Goal: Task Accomplishment & Management: Manage account settings

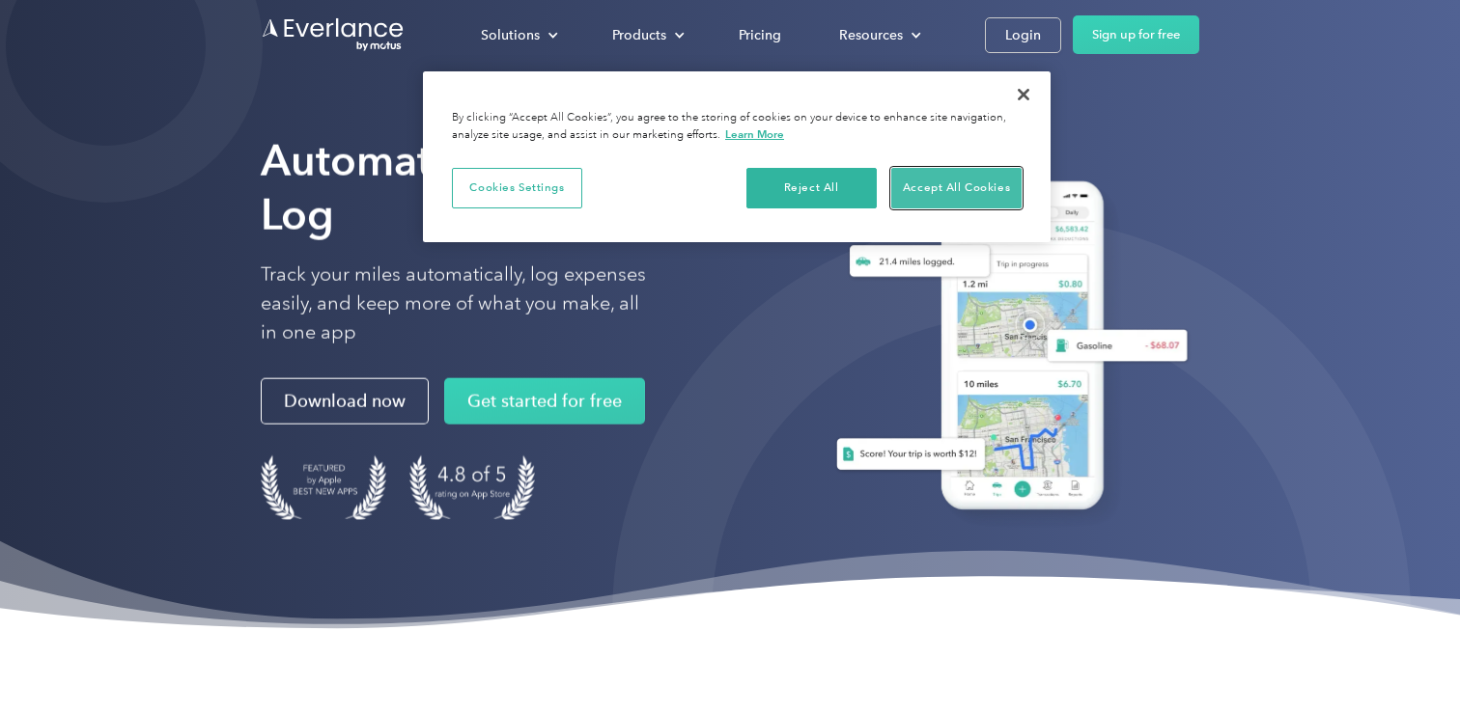
click at [962, 188] on button "Accept All Cookies" at bounding box center [956, 188] width 130 height 41
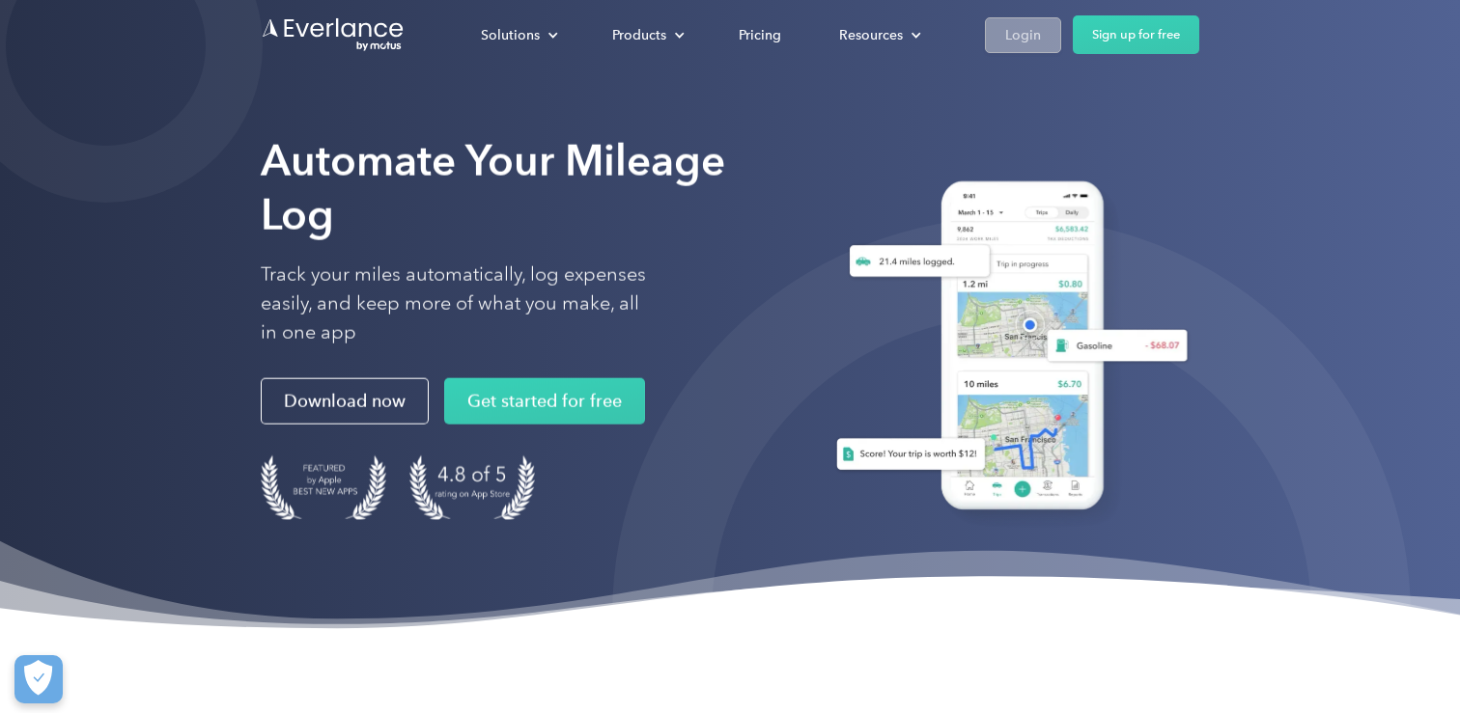
click at [1008, 35] on div "Login" at bounding box center [1023, 35] width 36 height 24
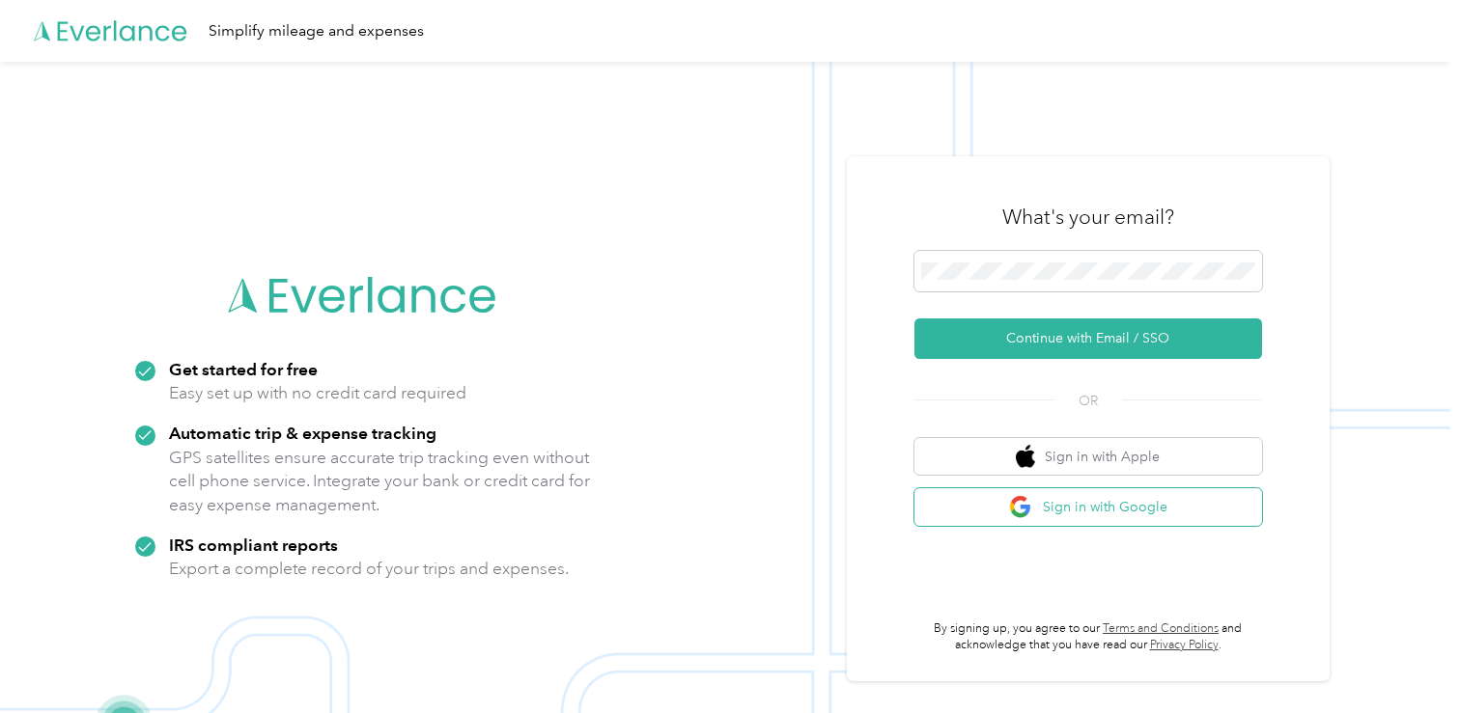
click at [950, 516] on button "Sign in with Google" at bounding box center [1088, 508] width 348 height 38
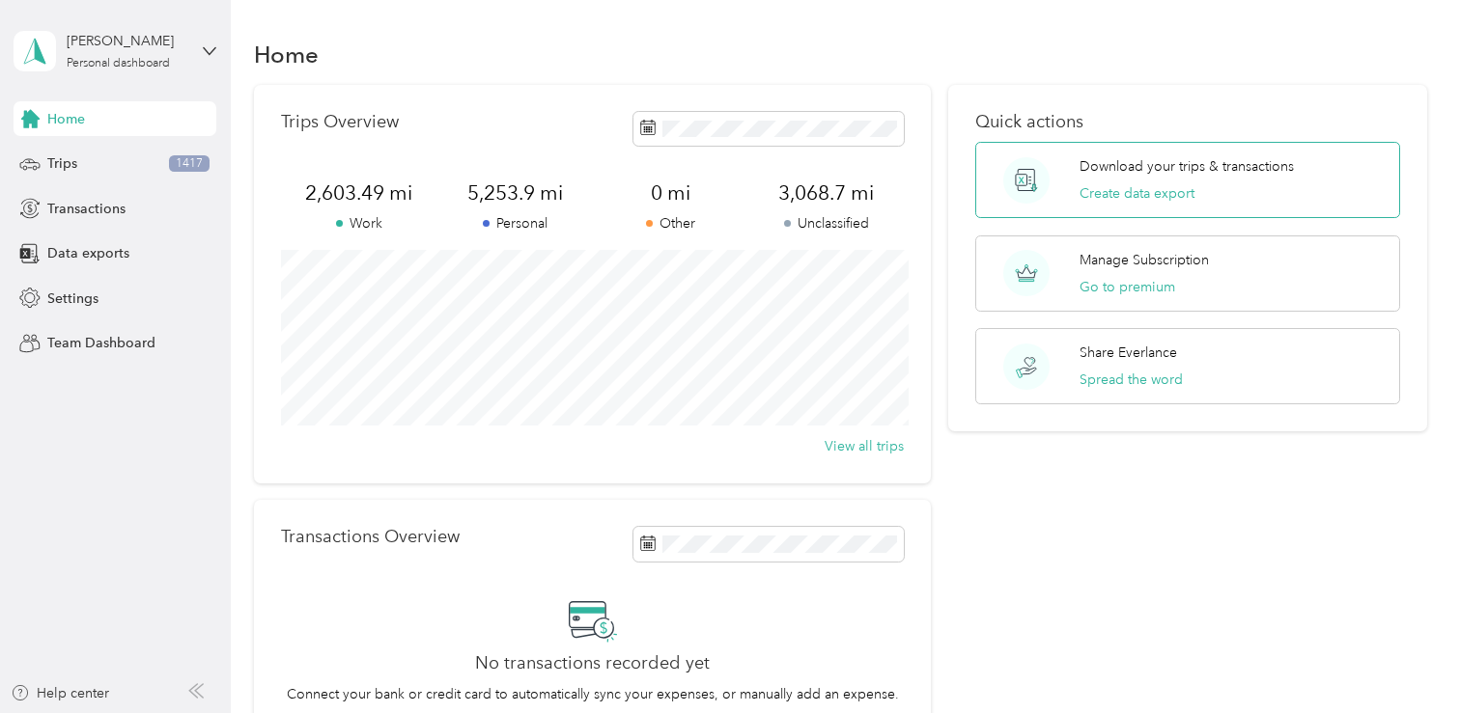
click at [1081, 181] on div "Download your trips & transactions Create data export" at bounding box center [1187, 180] width 425 height 76
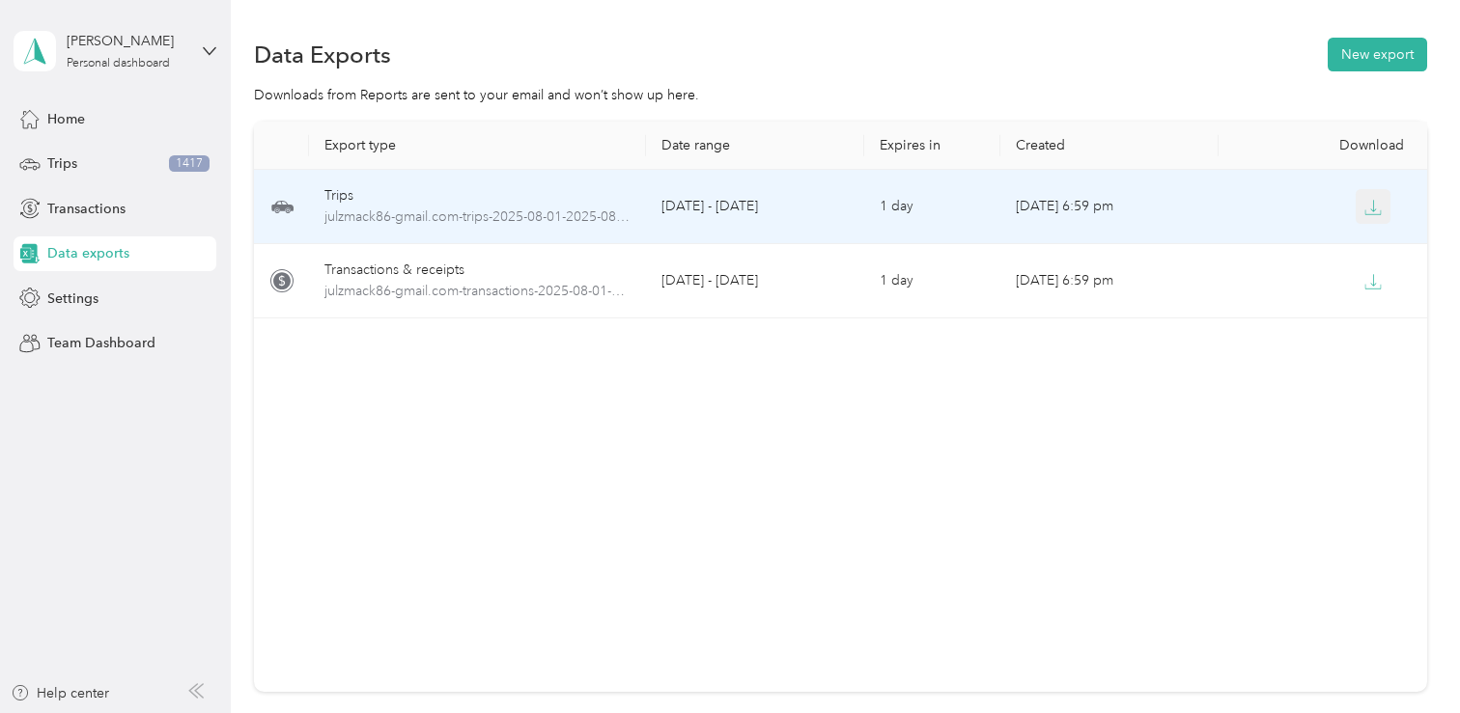
click at [1375, 206] on icon "button" at bounding box center [1372, 207] width 17 height 17
click at [350, 200] on div "Trips" at bounding box center [477, 195] width 307 height 21
click at [335, 201] on div "Trips" at bounding box center [477, 195] width 307 height 21
click at [415, 210] on span "julzmack86-gmail.com-trips-2025-08-01-2025-08-27.csv" at bounding box center [477, 217] width 307 height 21
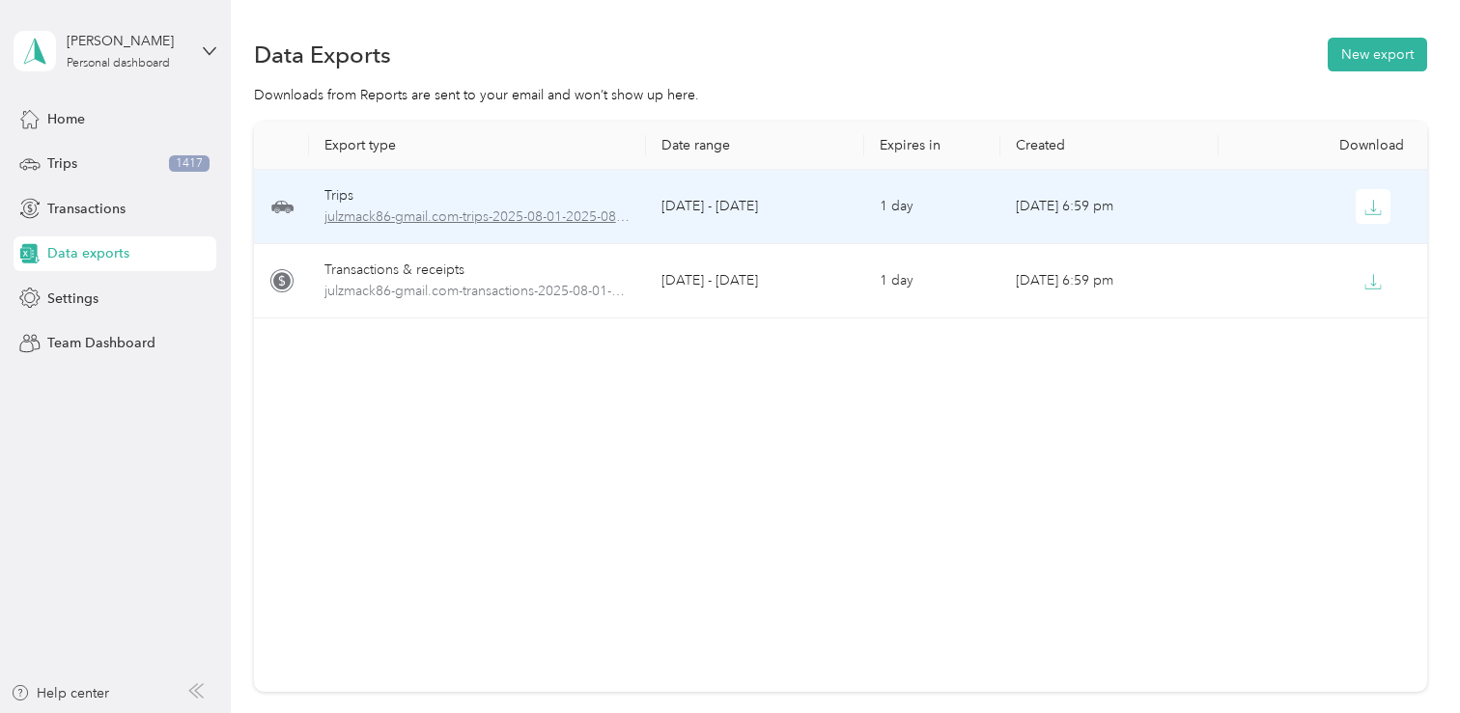
click at [584, 214] on span "julzmack86-gmail.com-trips-2025-08-01-2025-08-27.csv" at bounding box center [477, 217] width 307 height 21
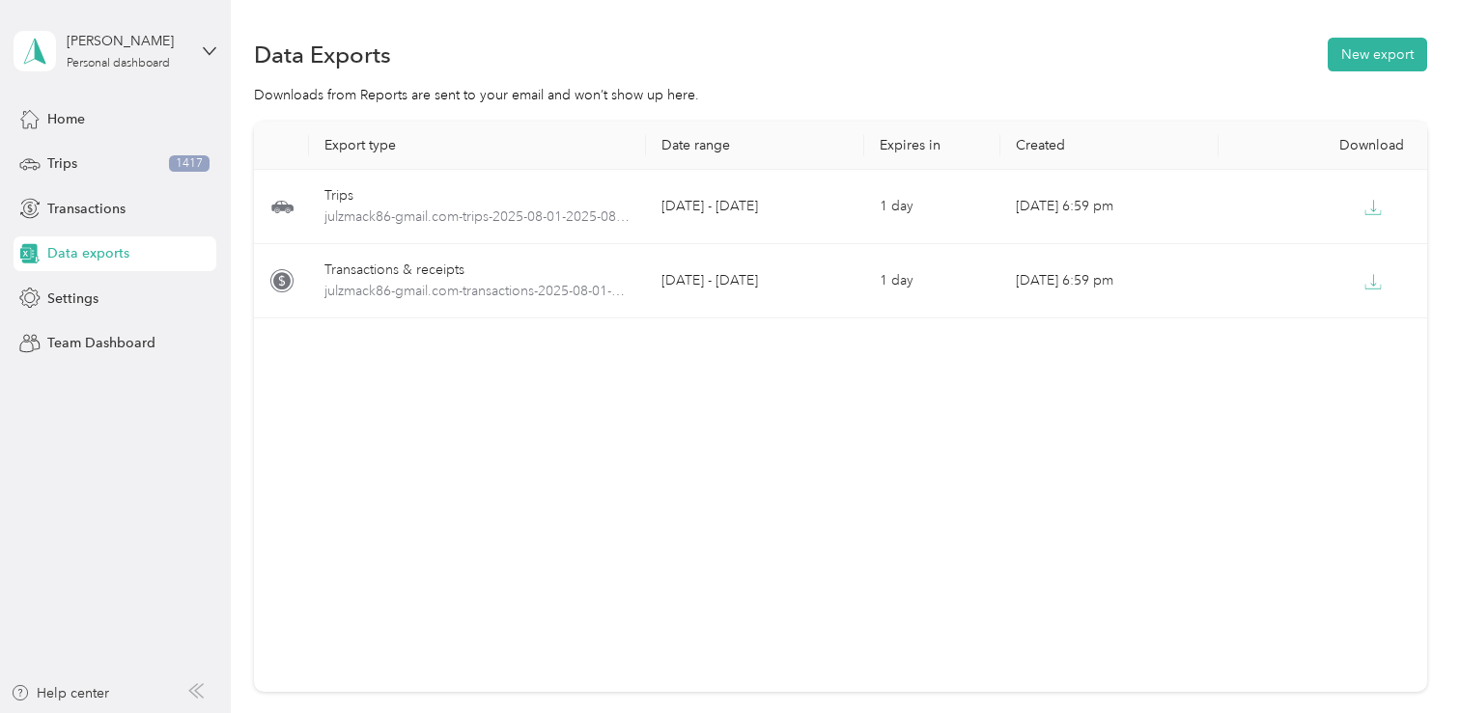
click at [365, 269] on div "Transactions & receipts" at bounding box center [477, 270] width 307 height 21
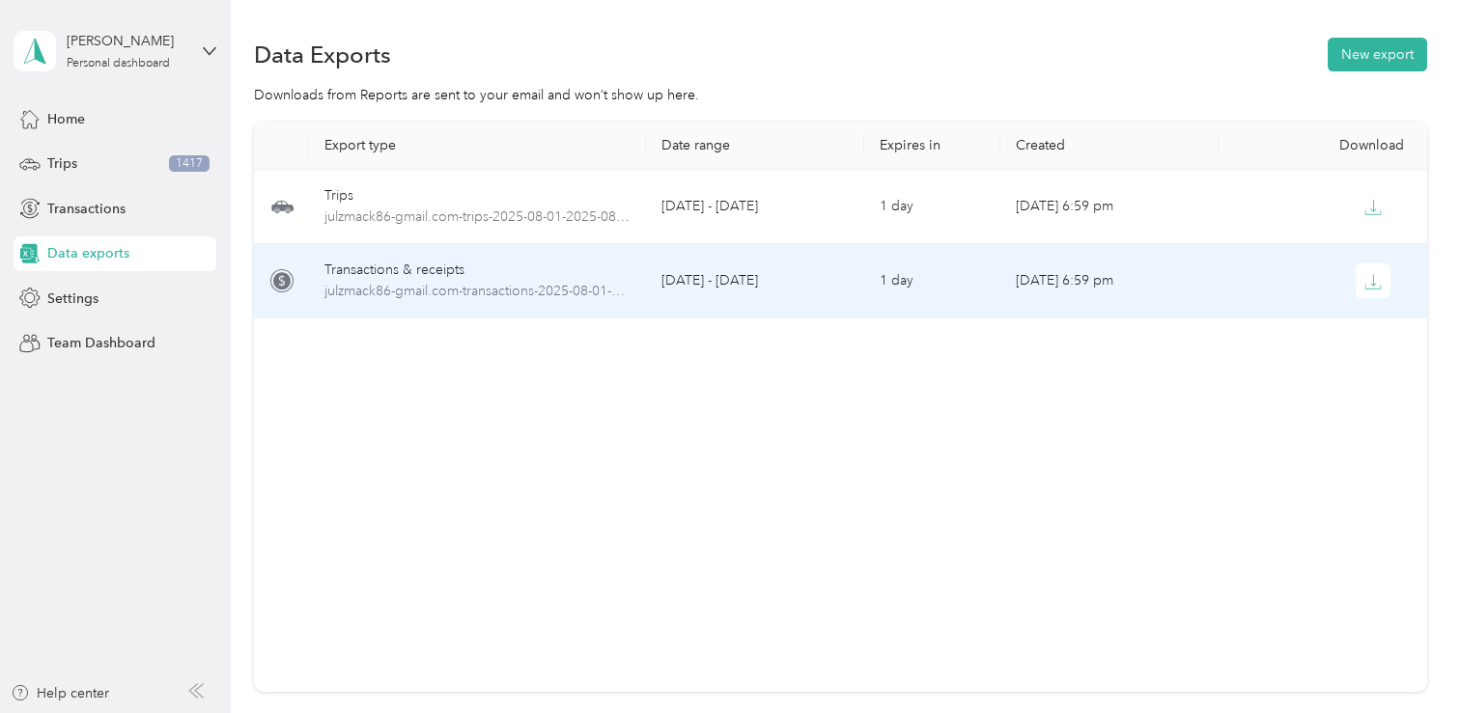
click at [366, 270] on div "Transactions & receipts" at bounding box center [477, 270] width 307 height 21
click at [408, 267] on div "Transactions & receipts" at bounding box center [477, 270] width 307 height 21
click at [407, 277] on div "Transactions & receipts" at bounding box center [477, 270] width 307 height 21
click at [399, 291] on span "julzmack86-gmail.com-transactions-2025-08-01-2025-08-27.csv" at bounding box center [477, 291] width 307 height 21
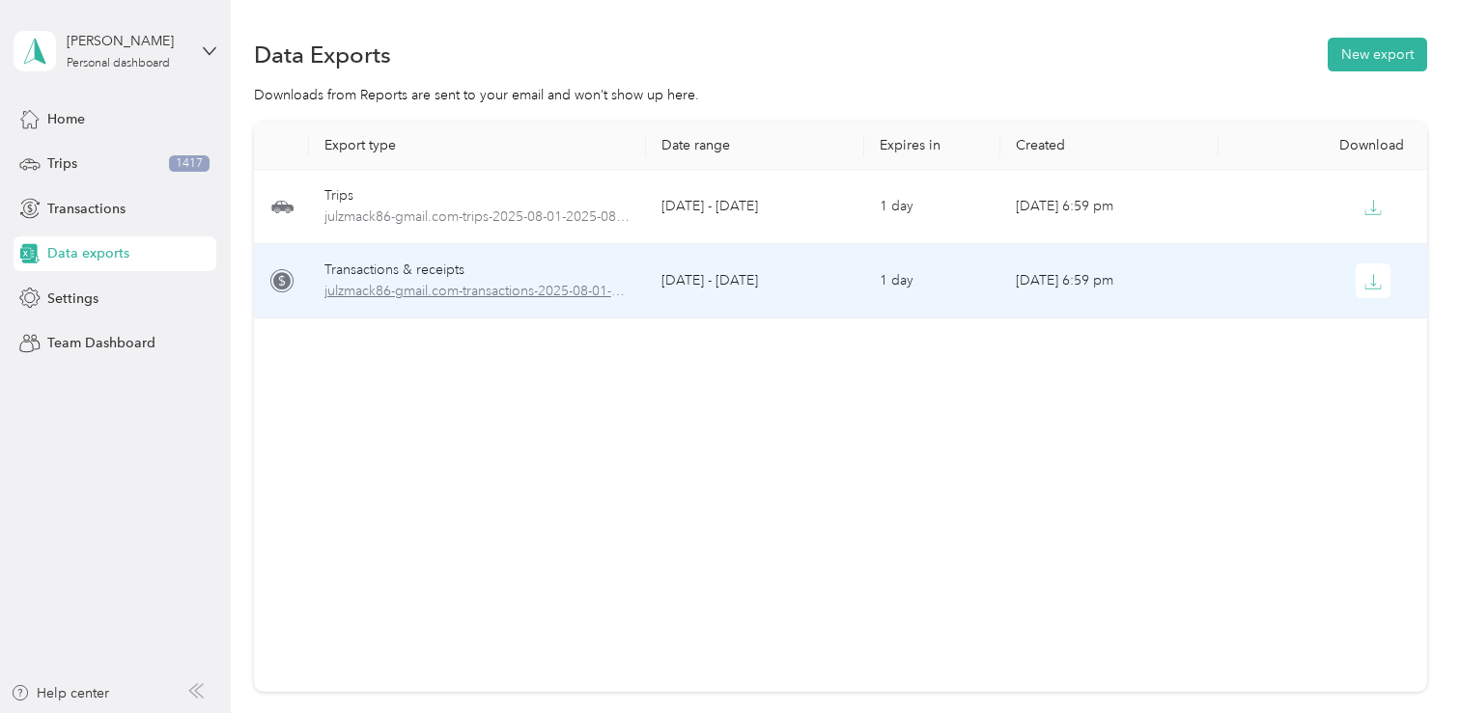
click at [397, 288] on span "julzmack86-gmail.com-transactions-2025-08-01-2025-08-27.csv" at bounding box center [477, 291] width 307 height 21
click at [391, 285] on span "julzmack86-gmail.com-transactions-2025-08-01-2025-08-27.csv" at bounding box center [477, 291] width 307 height 21
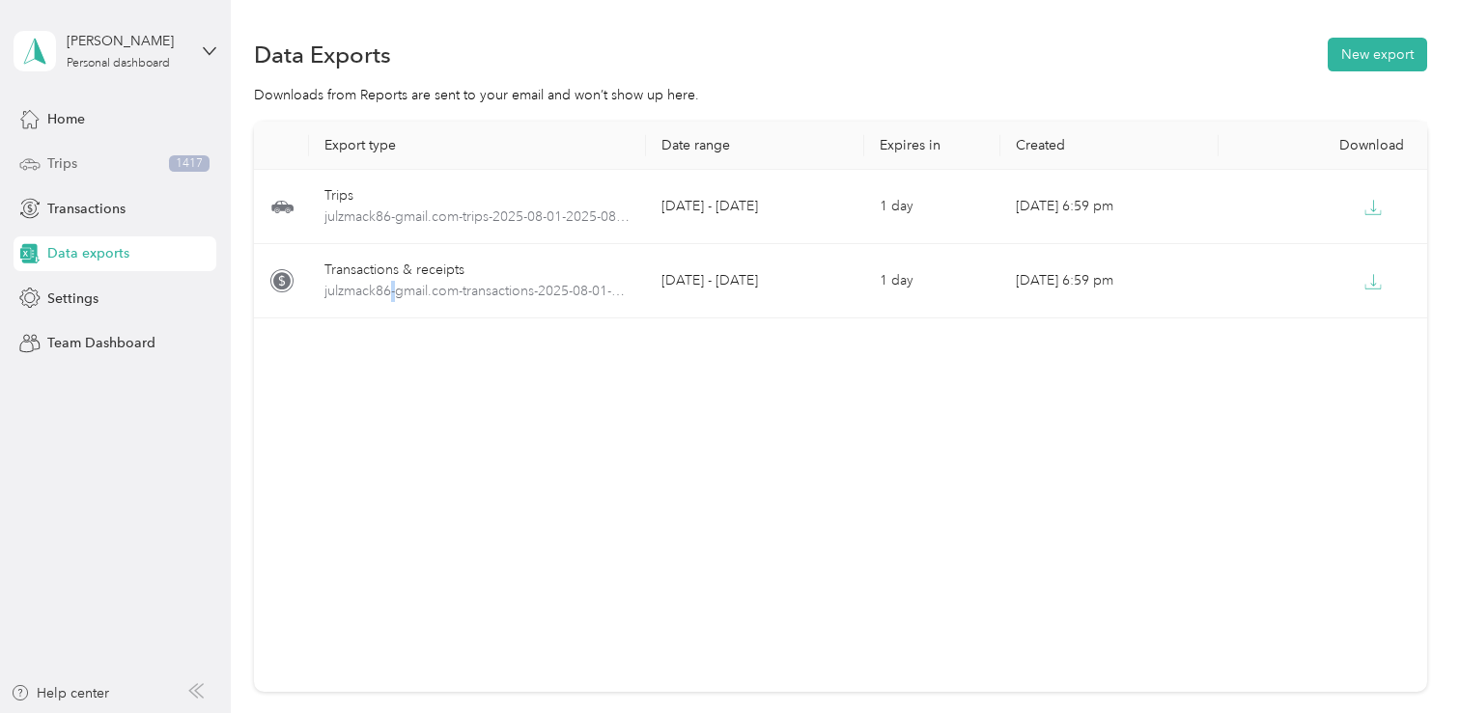
click at [79, 165] on div "Trips 1417" at bounding box center [115, 164] width 203 height 35
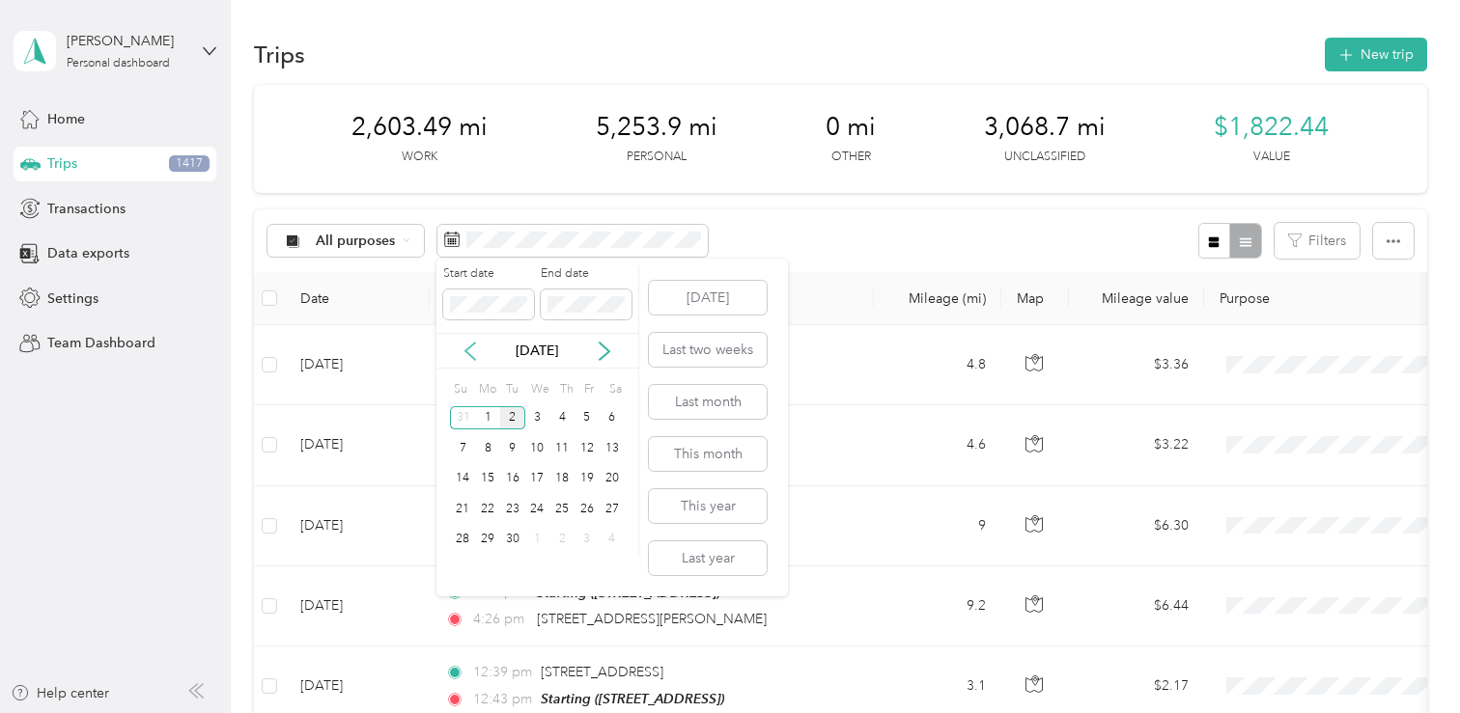
click at [468, 349] on icon at bounding box center [470, 351] width 10 height 17
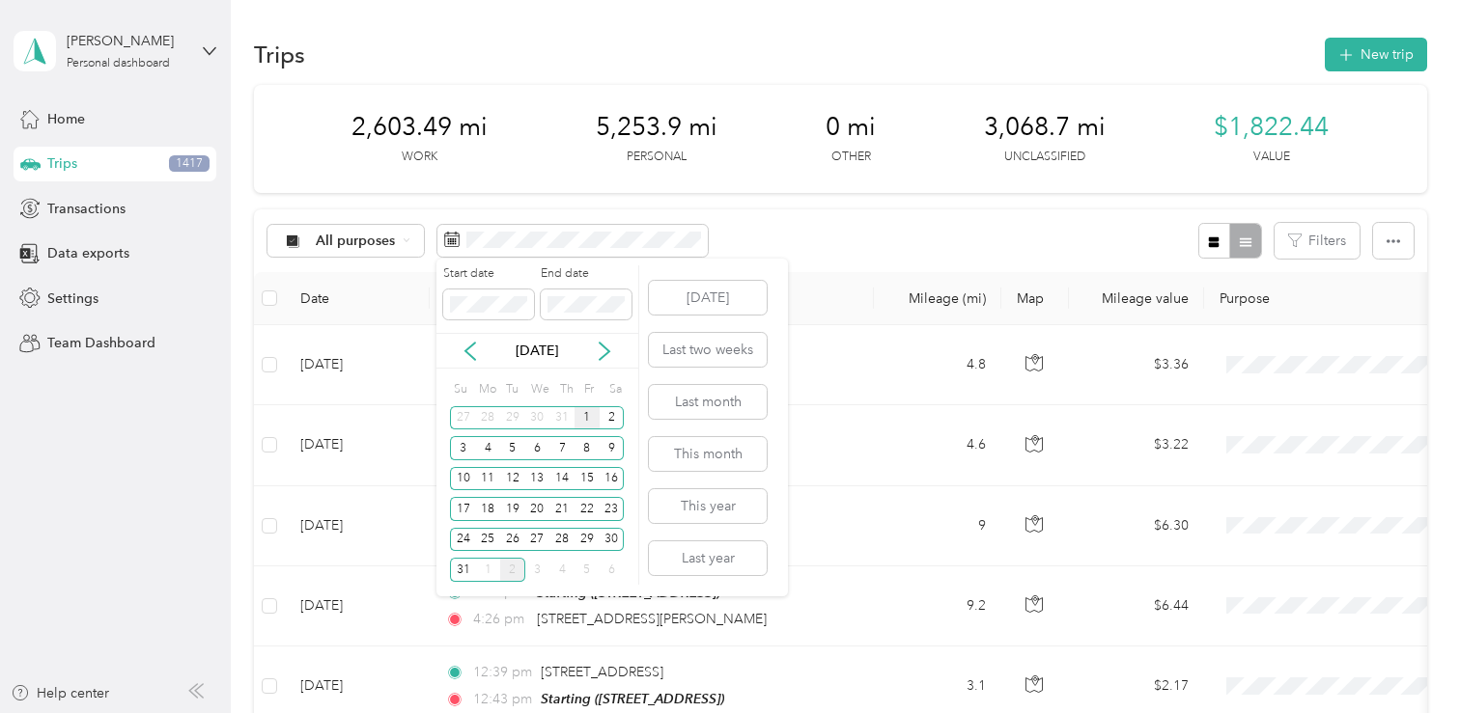
click at [589, 417] on div "1" at bounding box center [586, 418] width 25 height 24
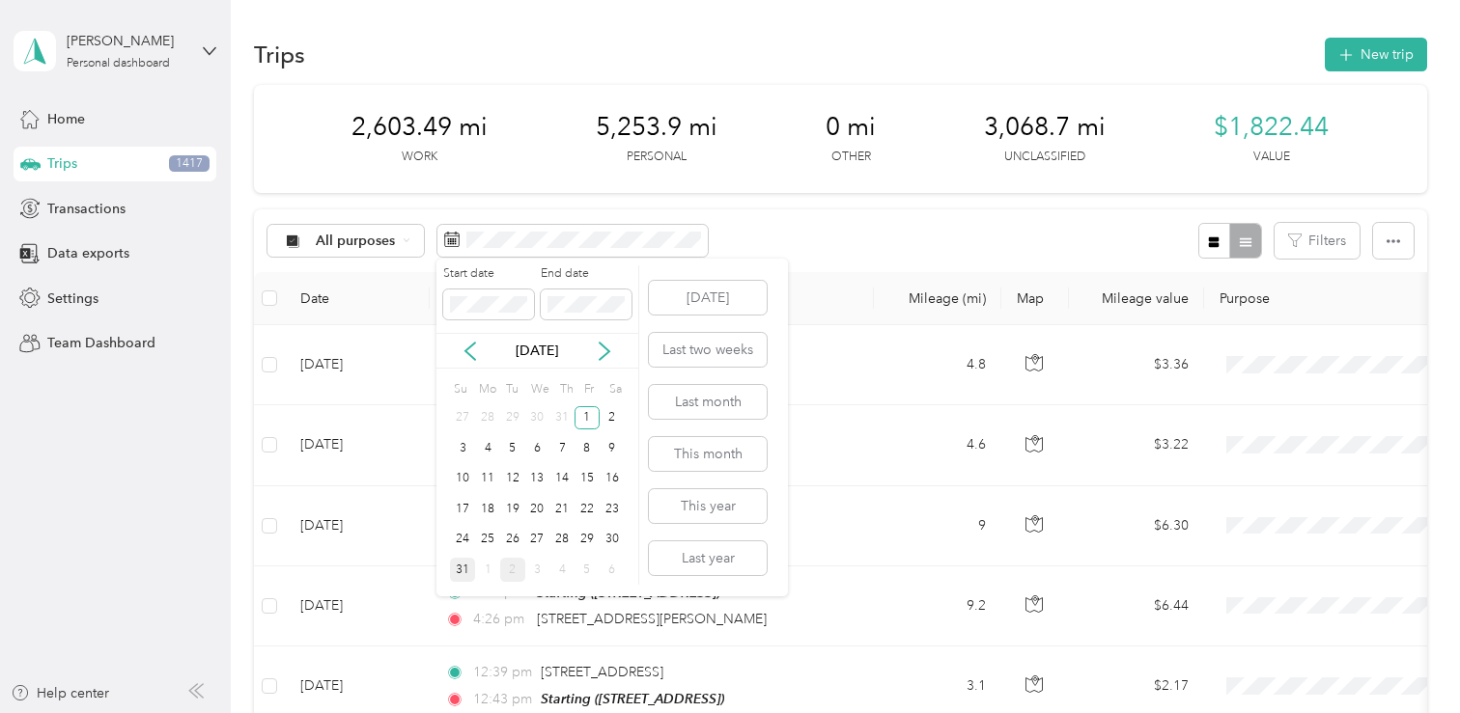
click at [460, 574] on div "31" at bounding box center [462, 570] width 25 height 24
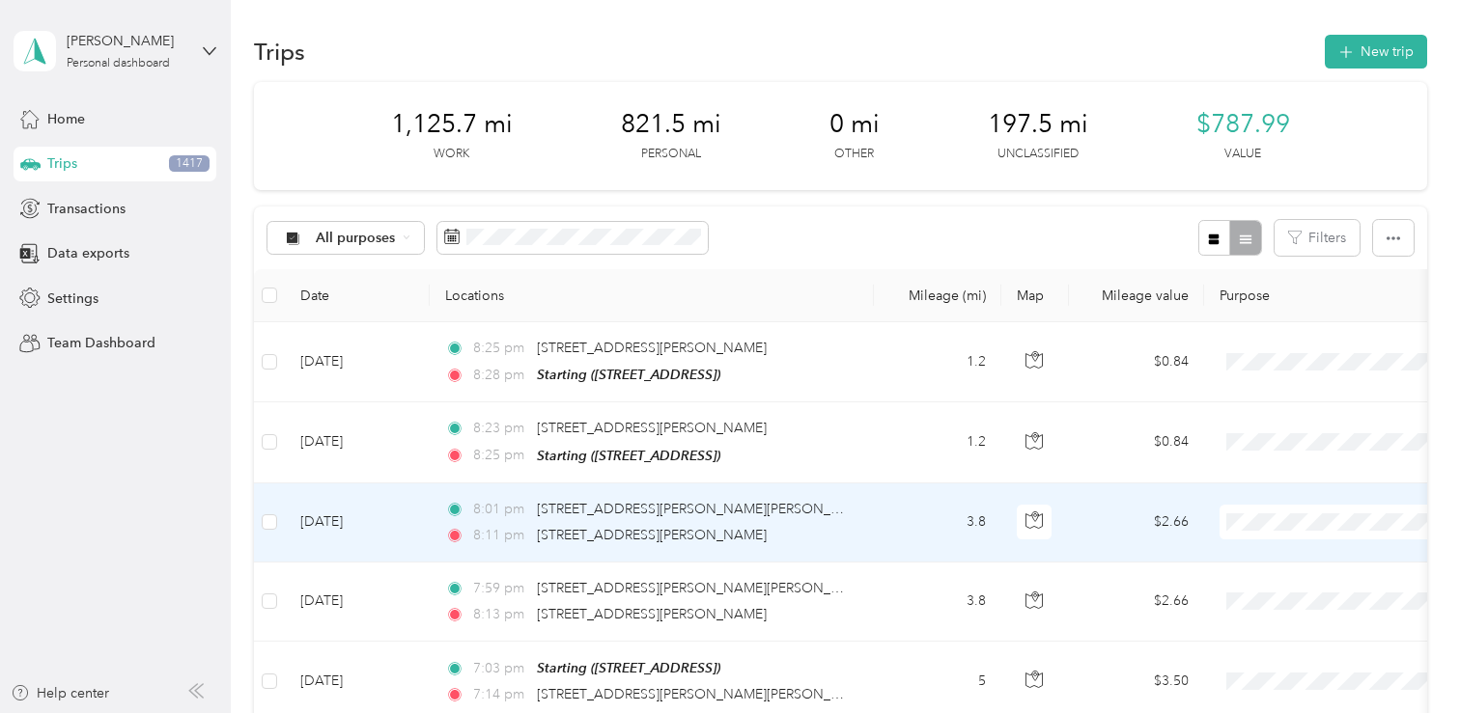
scroll to position [12, 0]
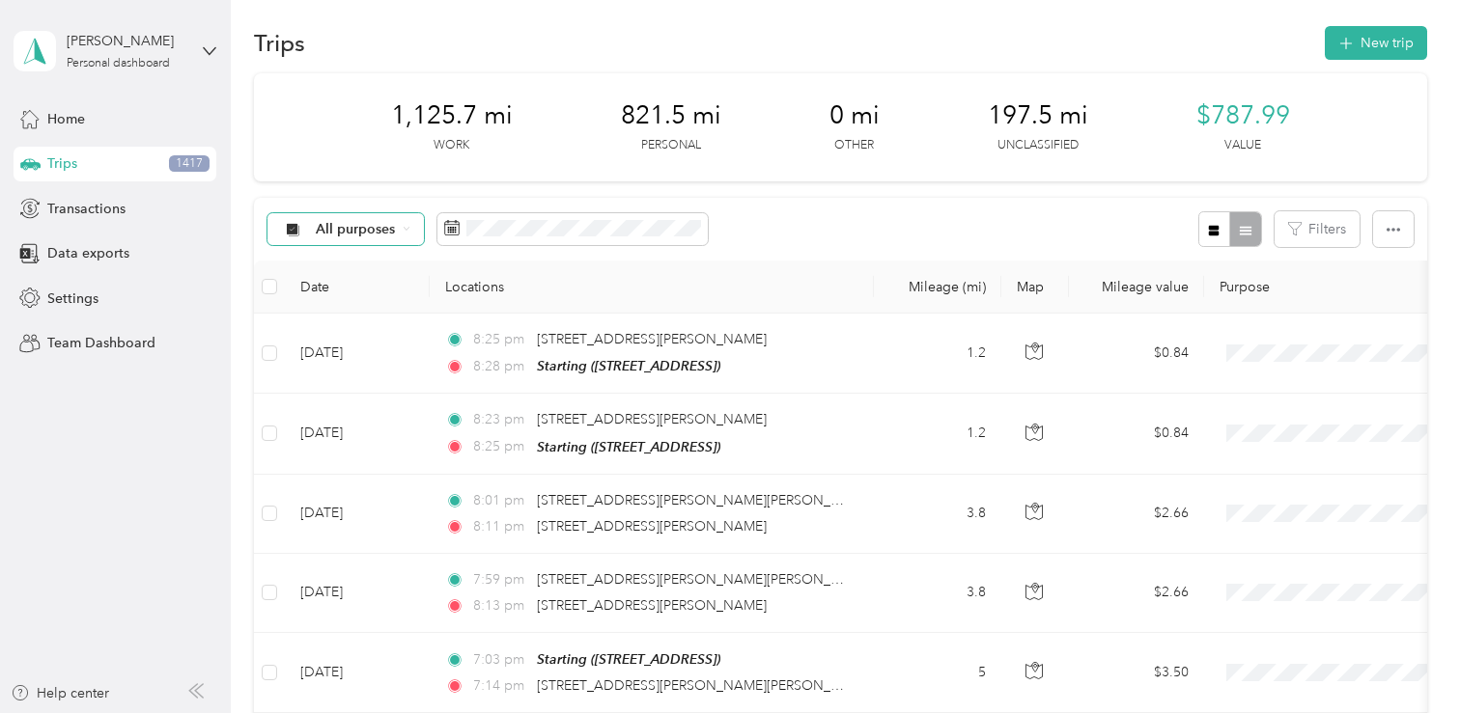
click at [345, 231] on span "All purposes" at bounding box center [356, 230] width 80 height 14
click at [326, 404] on li "Super" at bounding box center [345, 389] width 154 height 34
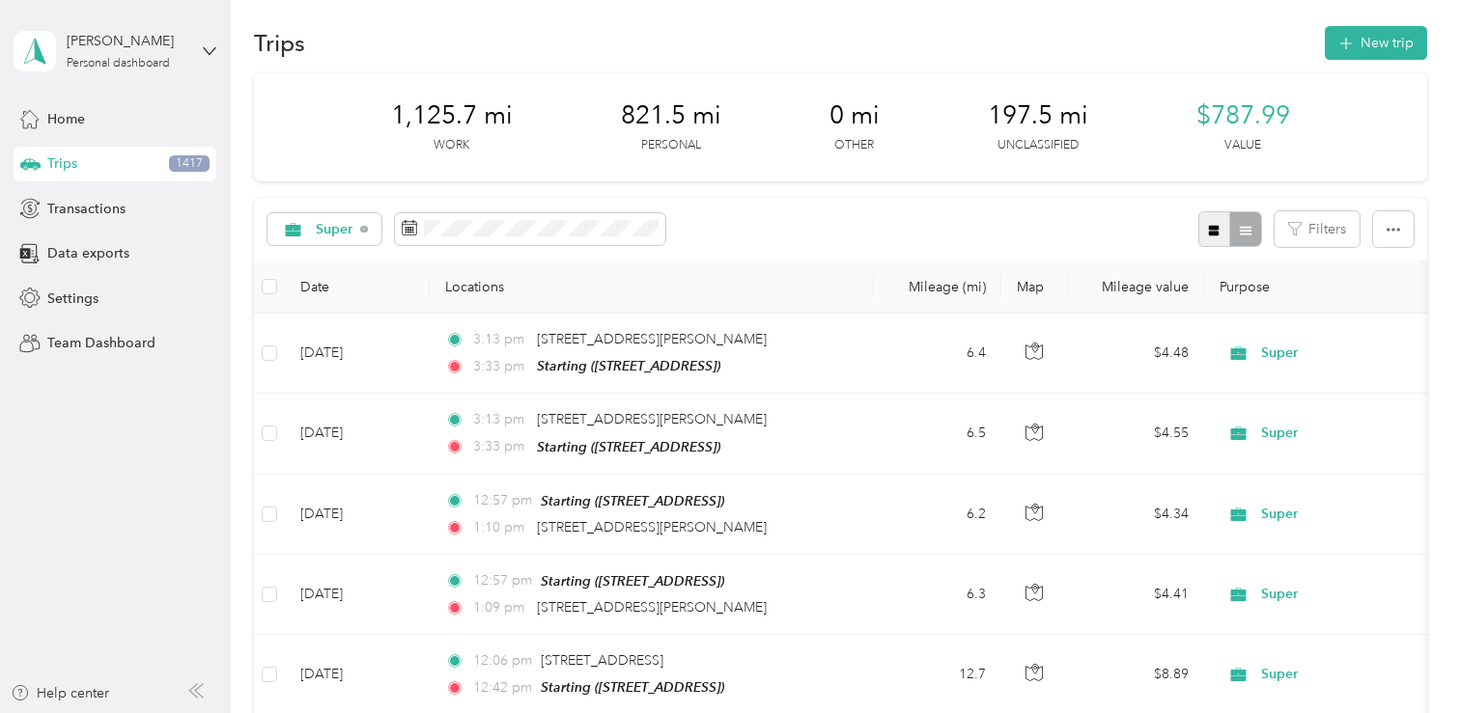
click at [1219, 233] on icon "button" at bounding box center [1214, 230] width 11 height 11
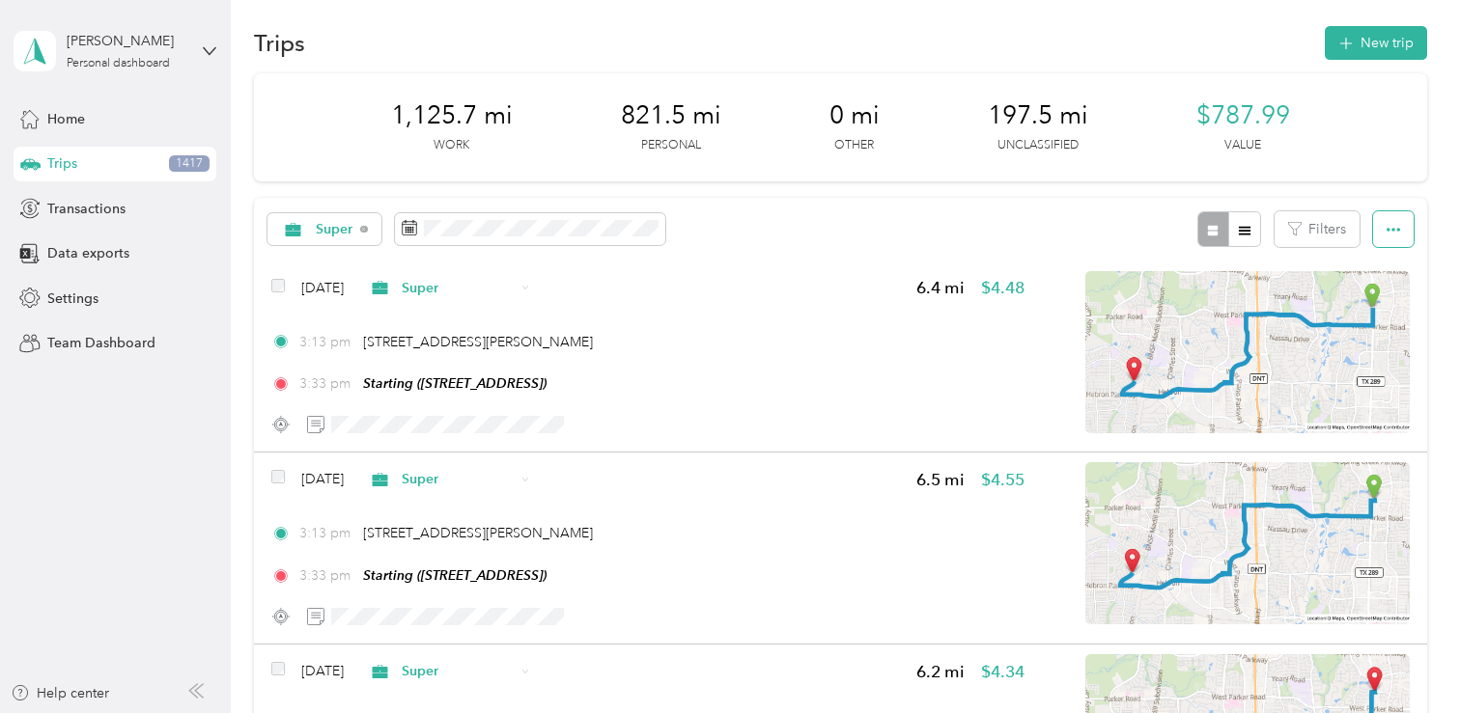
click at [1400, 234] on icon "button" at bounding box center [1393, 230] width 14 height 14
click at [1251, 233] on icon "button" at bounding box center [1245, 231] width 14 height 14
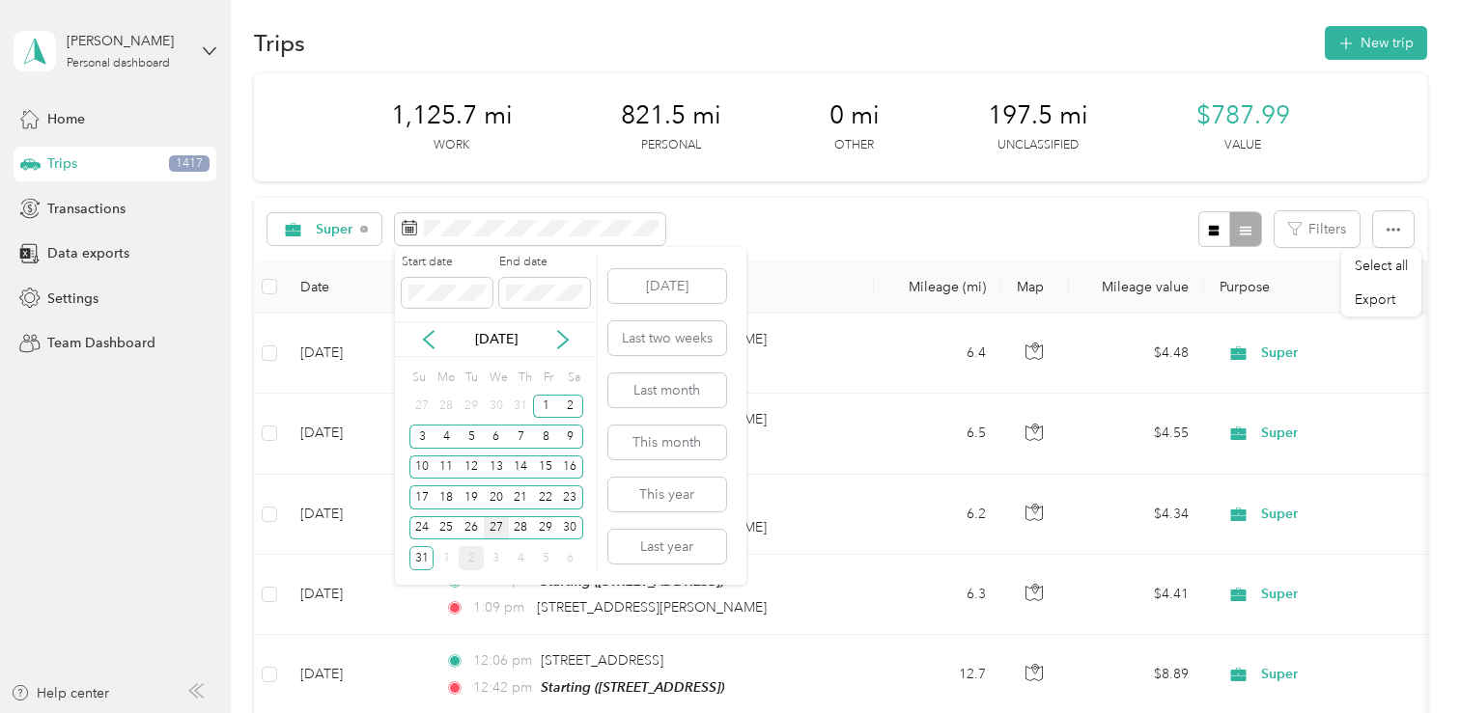
click at [498, 530] on div "27" at bounding box center [496, 529] width 25 height 24
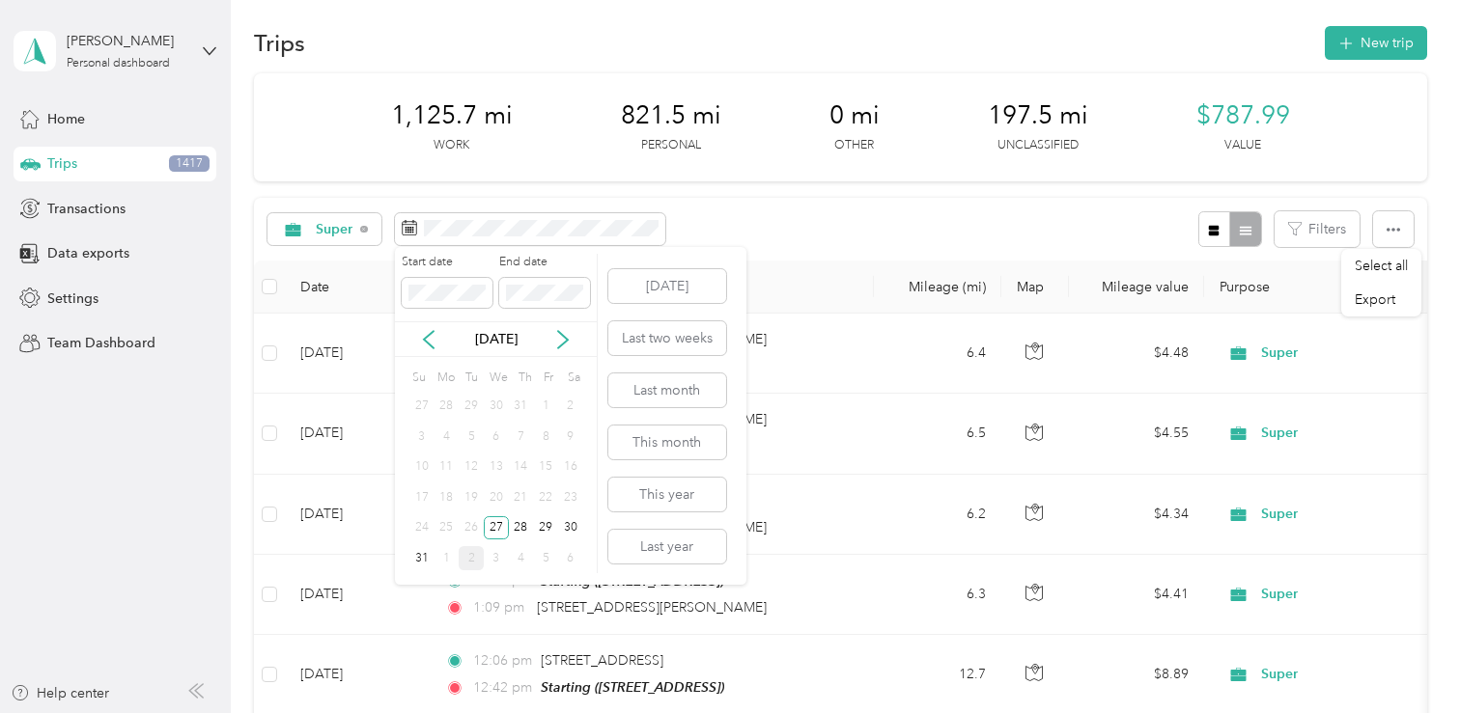
click at [545, 411] on div "1" at bounding box center [545, 407] width 25 height 24
click at [498, 524] on div "27" at bounding box center [496, 529] width 25 height 24
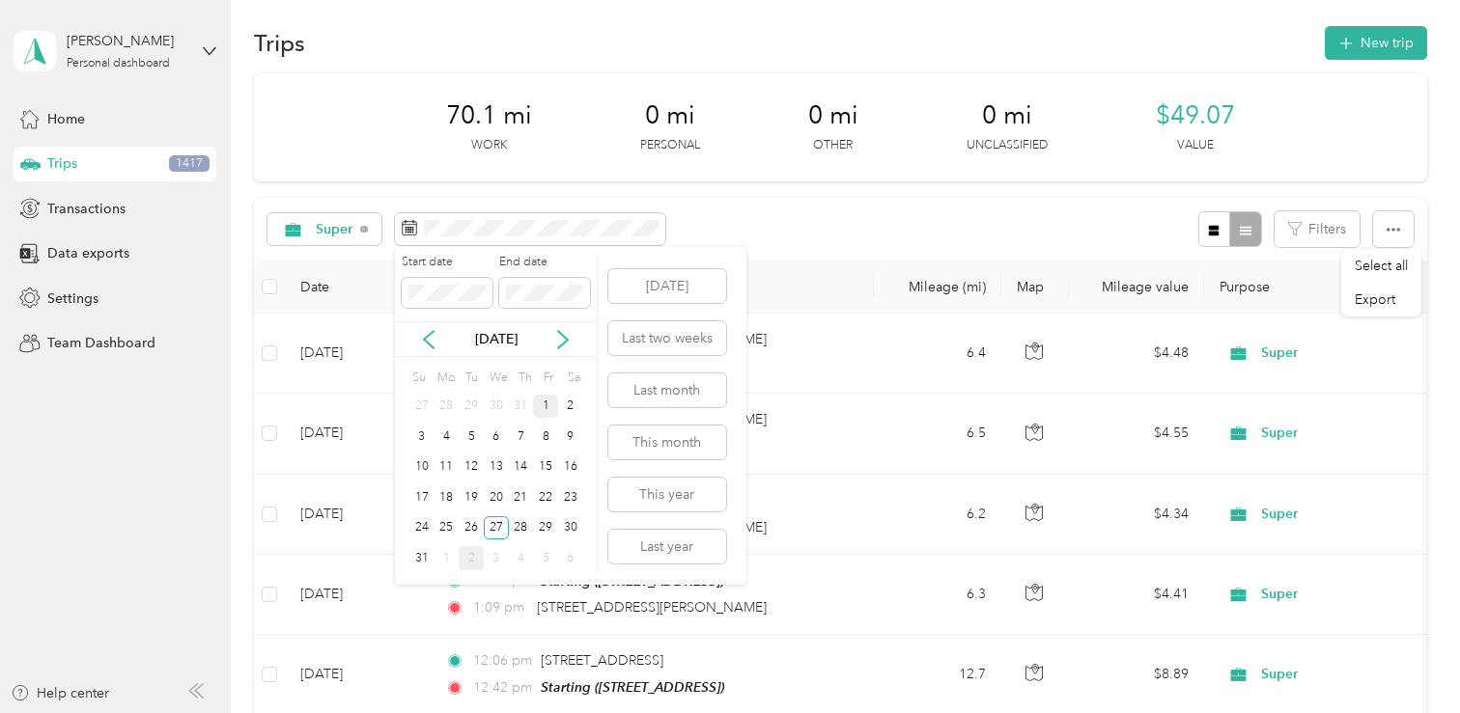
click at [546, 416] on div "1" at bounding box center [545, 407] width 25 height 24
click at [499, 536] on div "27" at bounding box center [496, 529] width 25 height 24
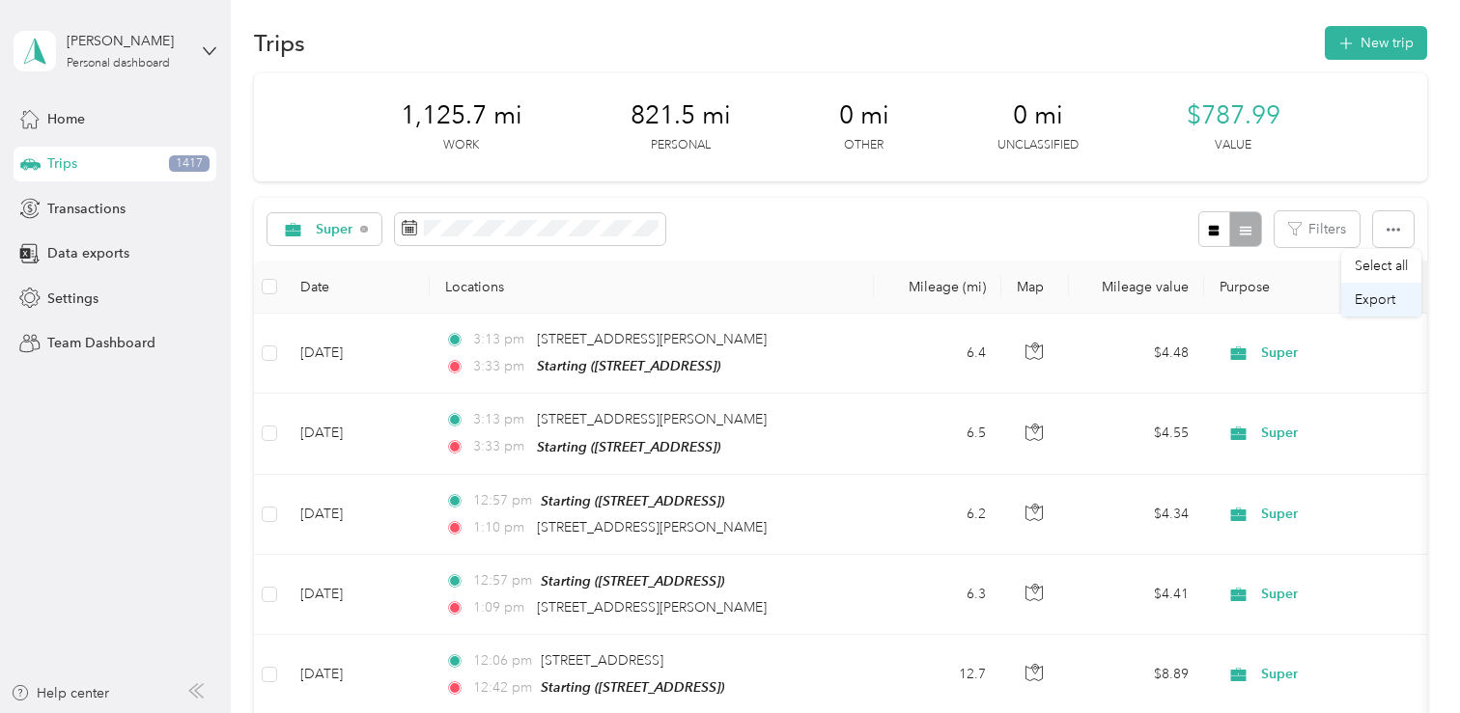
click at [1374, 300] on span "Export" at bounding box center [1375, 300] width 41 height 16
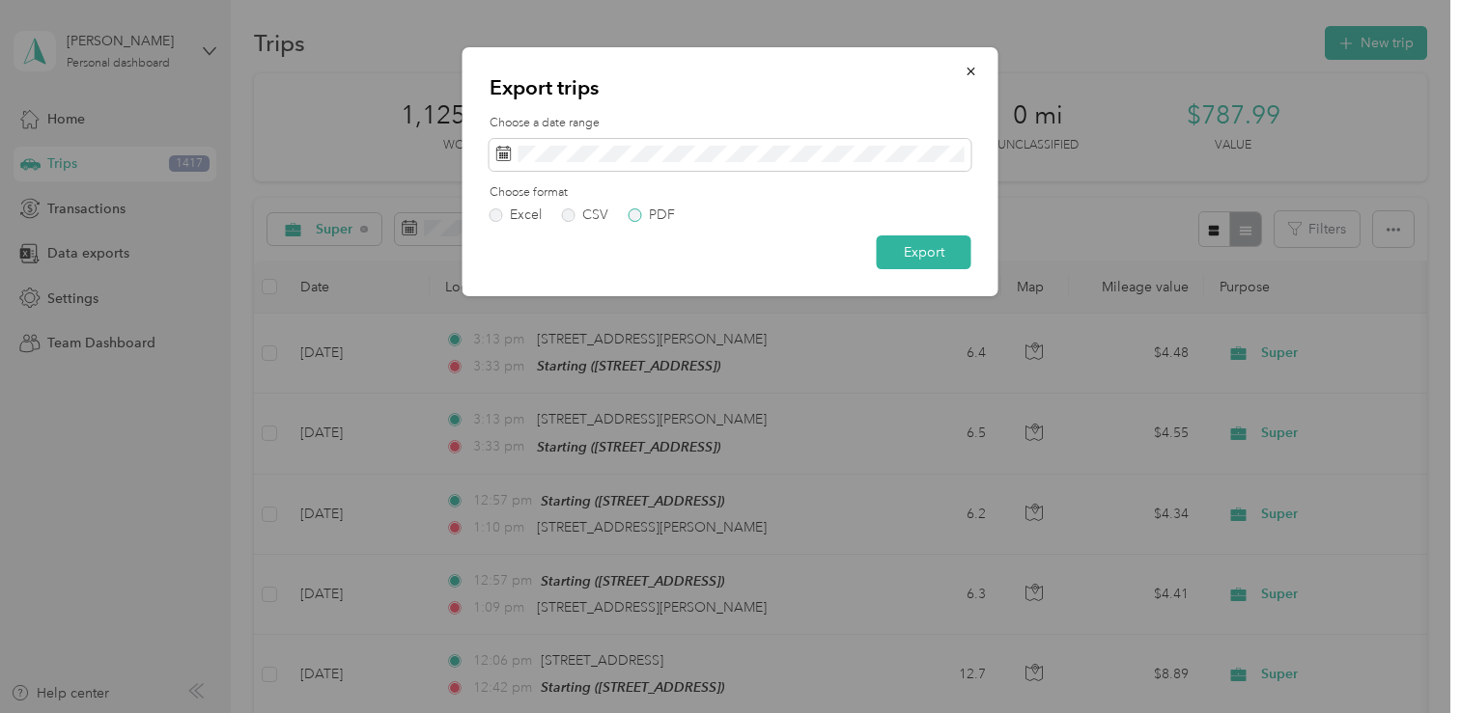
click at [635, 216] on label "PDF" at bounding box center [652, 216] width 46 height 14
click at [900, 256] on button "Export" at bounding box center [924, 253] width 95 height 34
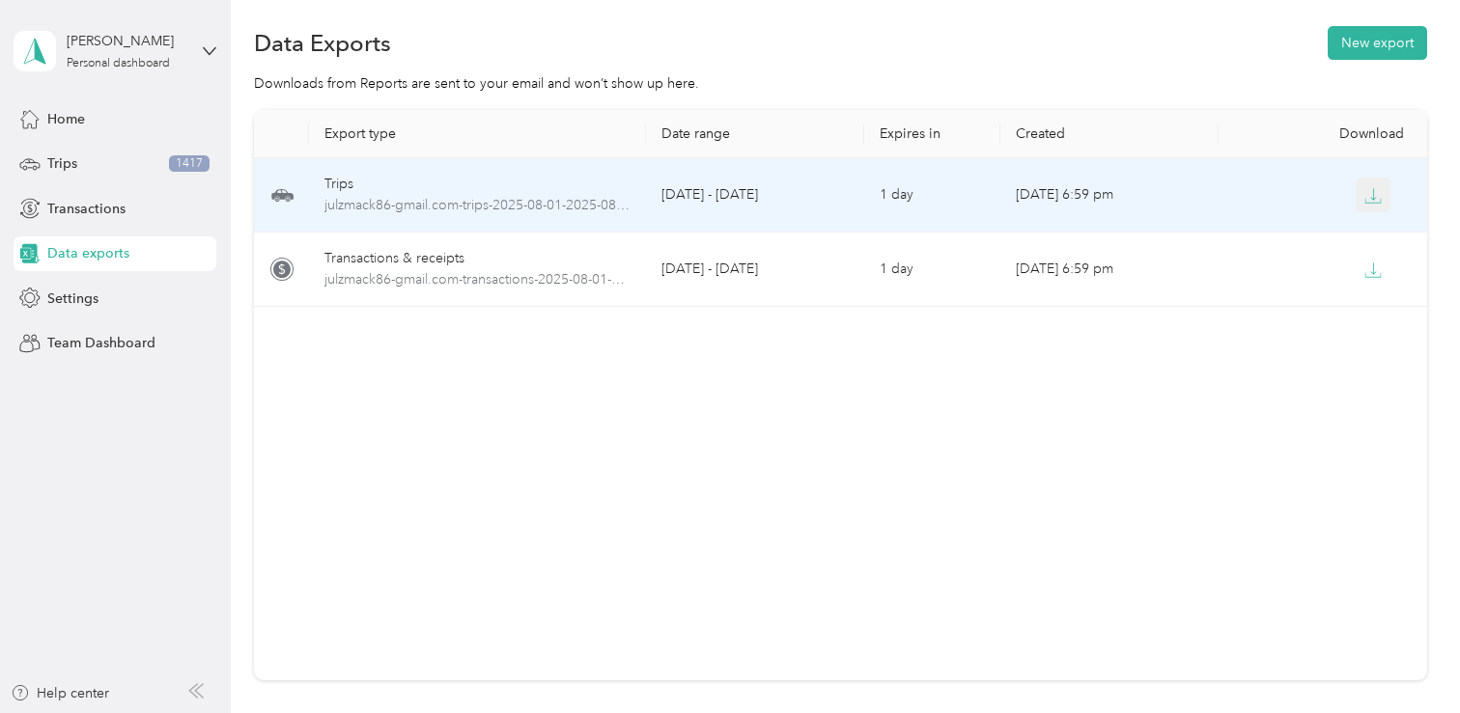
click at [1374, 192] on icon "button" at bounding box center [1372, 195] width 17 height 17
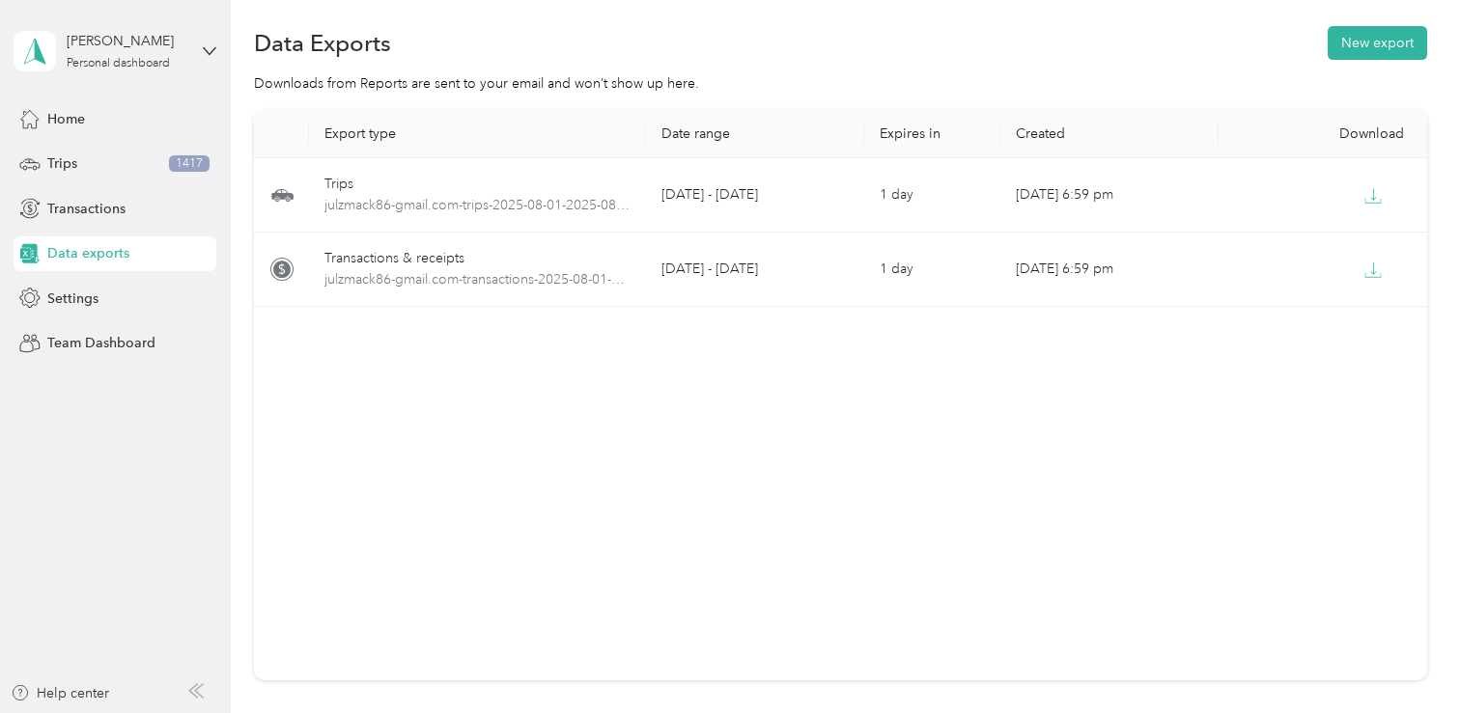
click at [622, 339] on div "Export type Date range Expires in Created Download Trips julzmack86-gmail.com-t…" at bounding box center [840, 395] width 1172 height 571
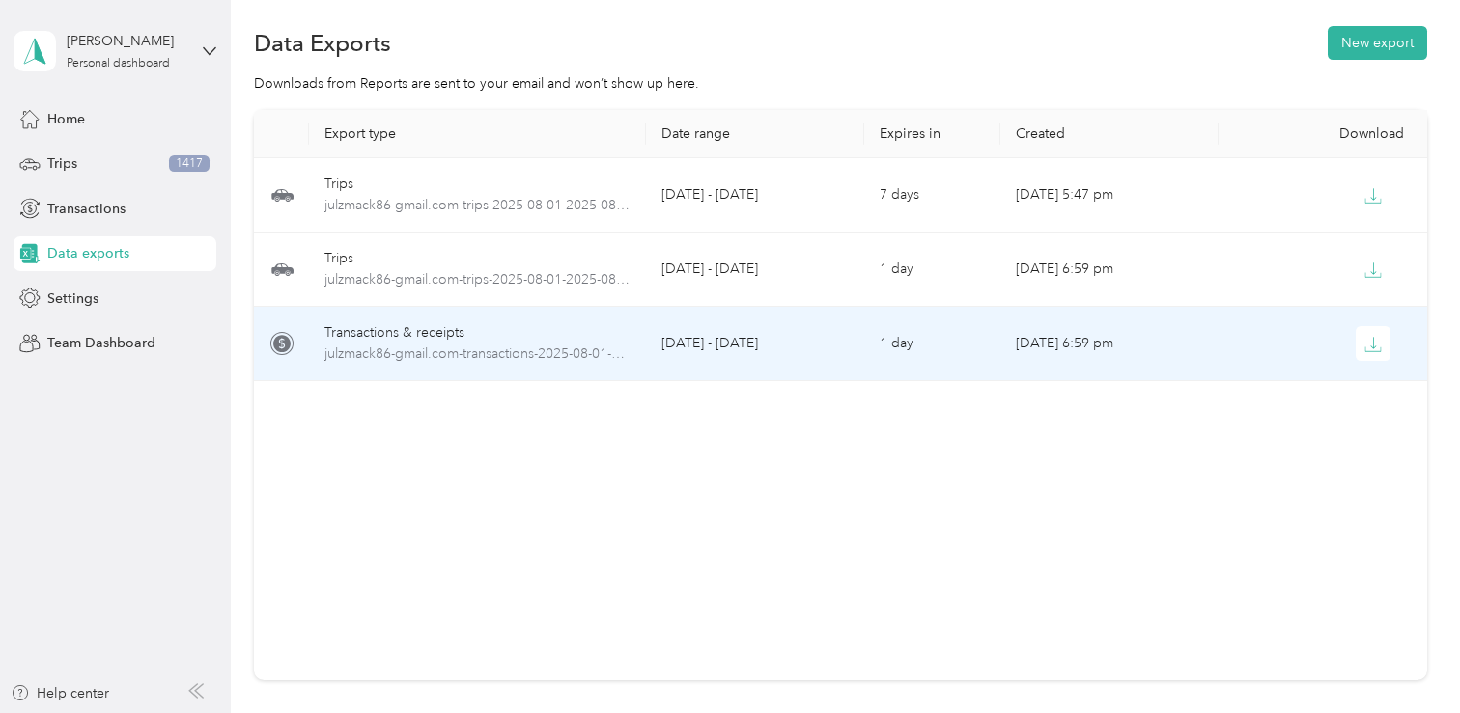
click at [450, 339] on div "Transactions & receipts" at bounding box center [477, 332] width 307 height 21
click at [415, 350] on span "julzmack86-gmail.com-transactions-2025-08-01-2025-08-27.csv" at bounding box center [477, 354] width 307 height 21
click at [415, 352] on span "julzmack86-gmail.com-transactions-2025-08-01-2025-08-27.csv" at bounding box center [477, 354] width 307 height 21
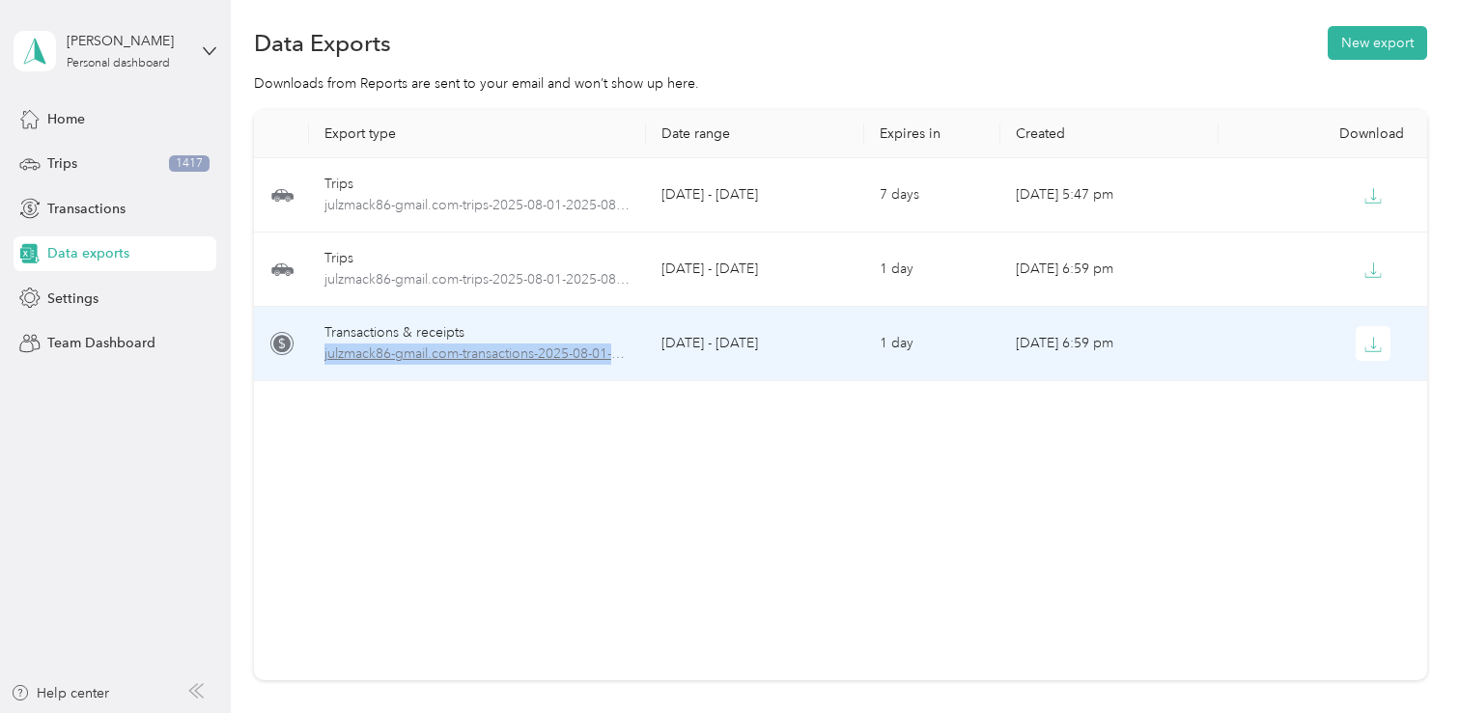
click at [415, 352] on span "julzmack86-gmail.com-transactions-2025-08-01-2025-08-27.csv" at bounding box center [477, 354] width 307 height 21
click at [414, 341] on div "Transactions & receipts" at bounding box center [477, 332] width 307 height 21
click at [413, 331] on div "Transactions & receipts" at bounding box center [477, 332] width 307 height 21
click at [504, 349] on span "julzmack86-gmail.com-transactions-2025-08-01-2025-08-27.csv" at bounding box center [477, 354] width 307 height 21
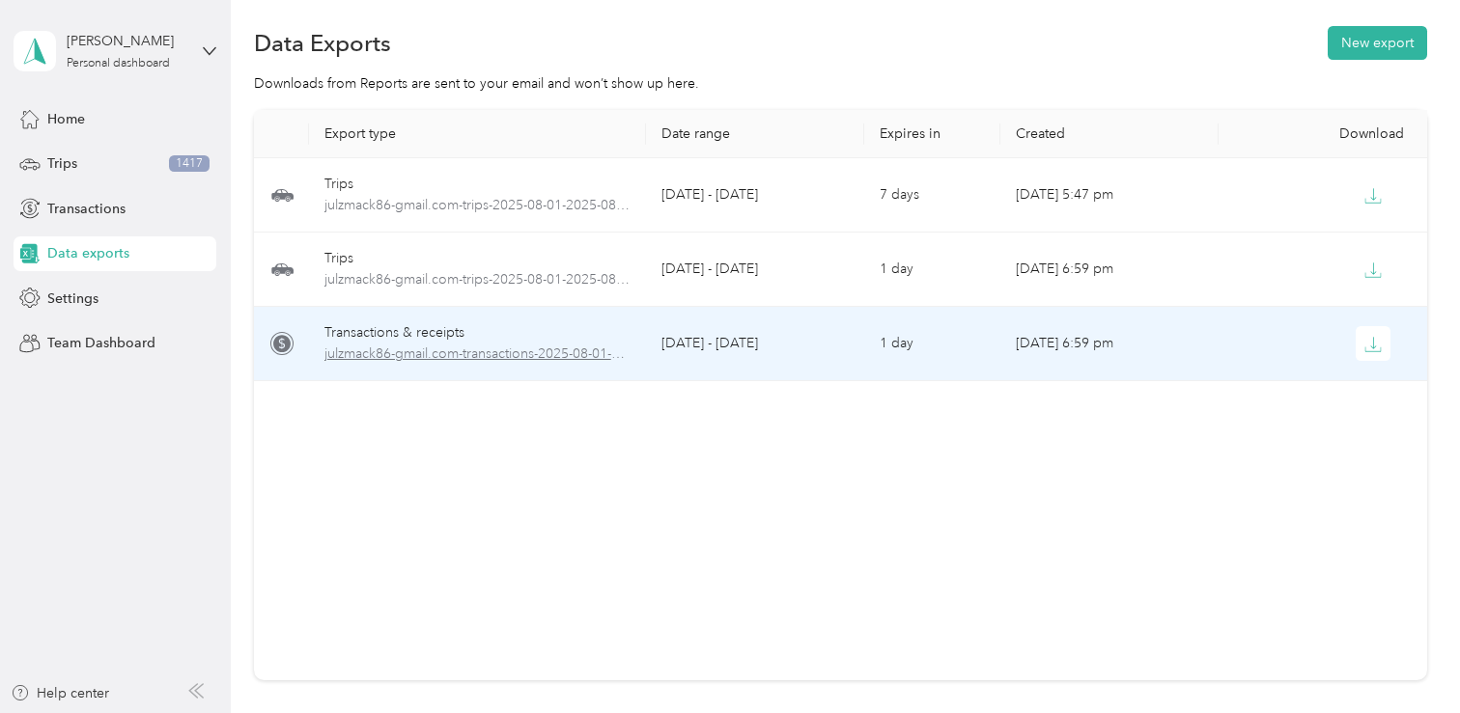
click at [515, 363] on span "julzmack86-gmail.com-transactions-2025-08-01-2025-08-27.csv" at bounding box center [477, 354] width 307 height 21
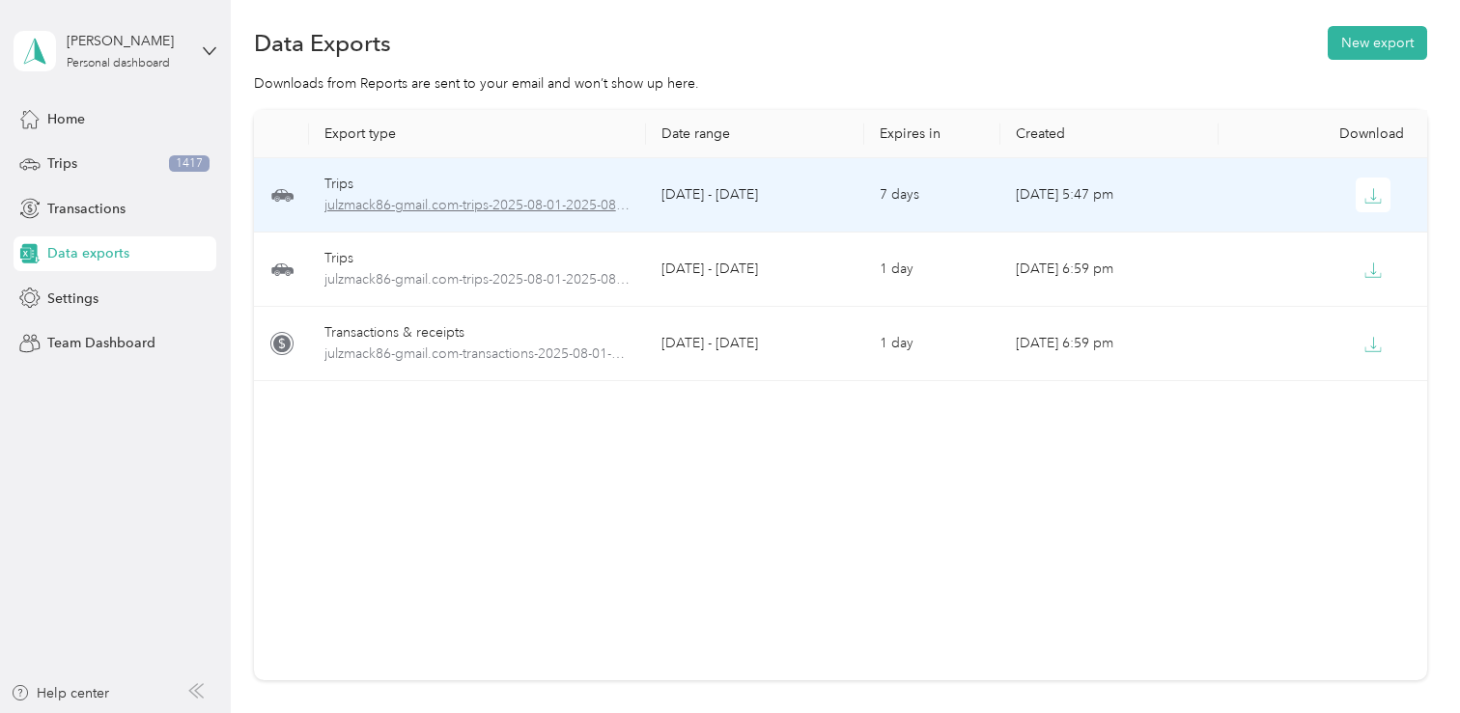
click at [525, 212] on span "julzmack86-gmail.com-trips-2025-08-01-2025-08-27.pdf" at bounding box center [477, 205] width 307 height 21
click at [528, 205] on span "julzmack86-gmail.com-trips-2025-08-01-2025-08-27.pdf" at bounding box center [477, 205] width 307 height 21
click at [1370, 195] on icon "button" at bounding box center [1372, 195] width 17 height 17
